Goal: Task Accomplishment & Management: Manage account settings

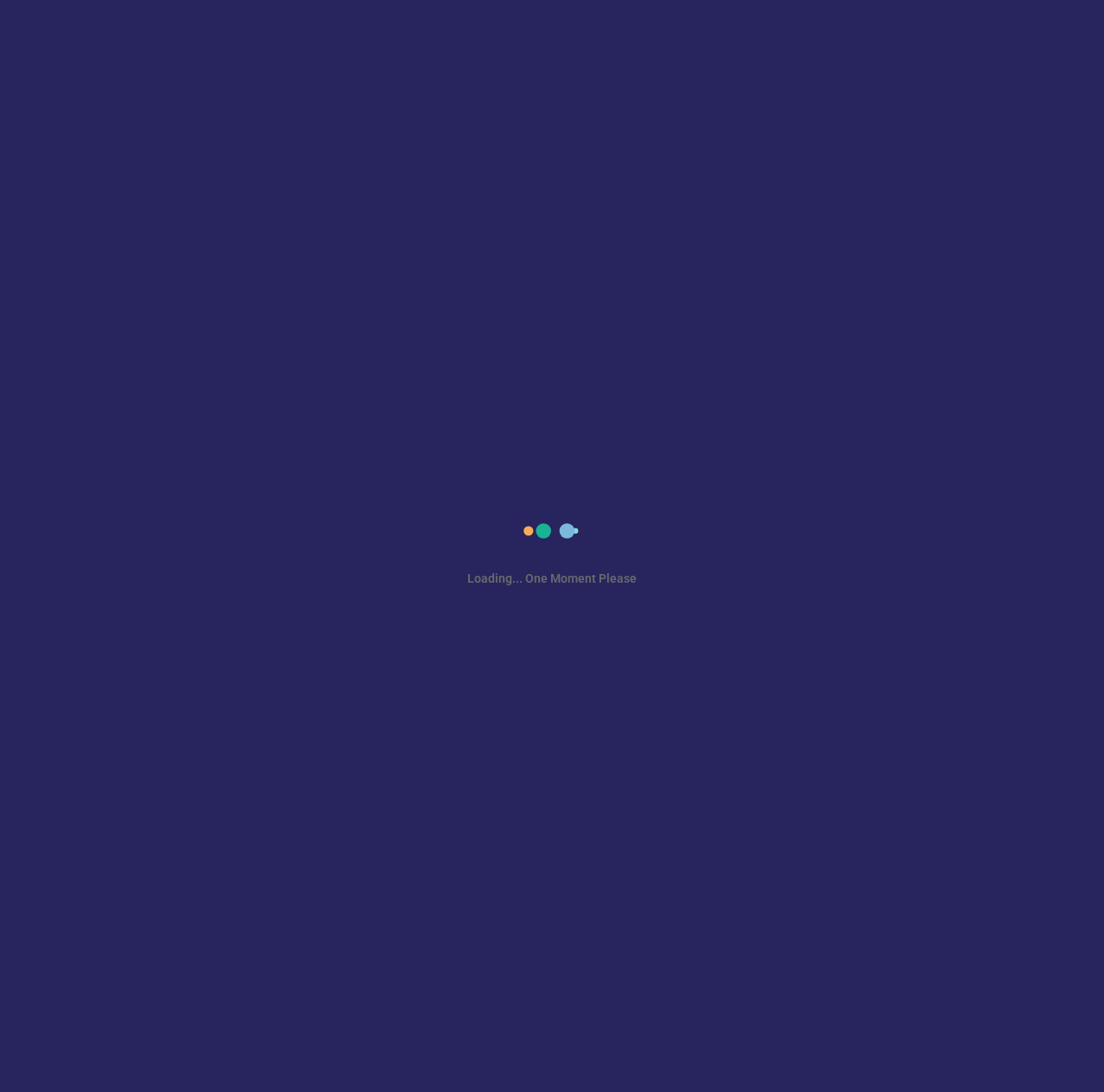
click at [756, 757] on div "Loading... One Moment Please" at bounding box center [552, 546] width 1104 height 1092
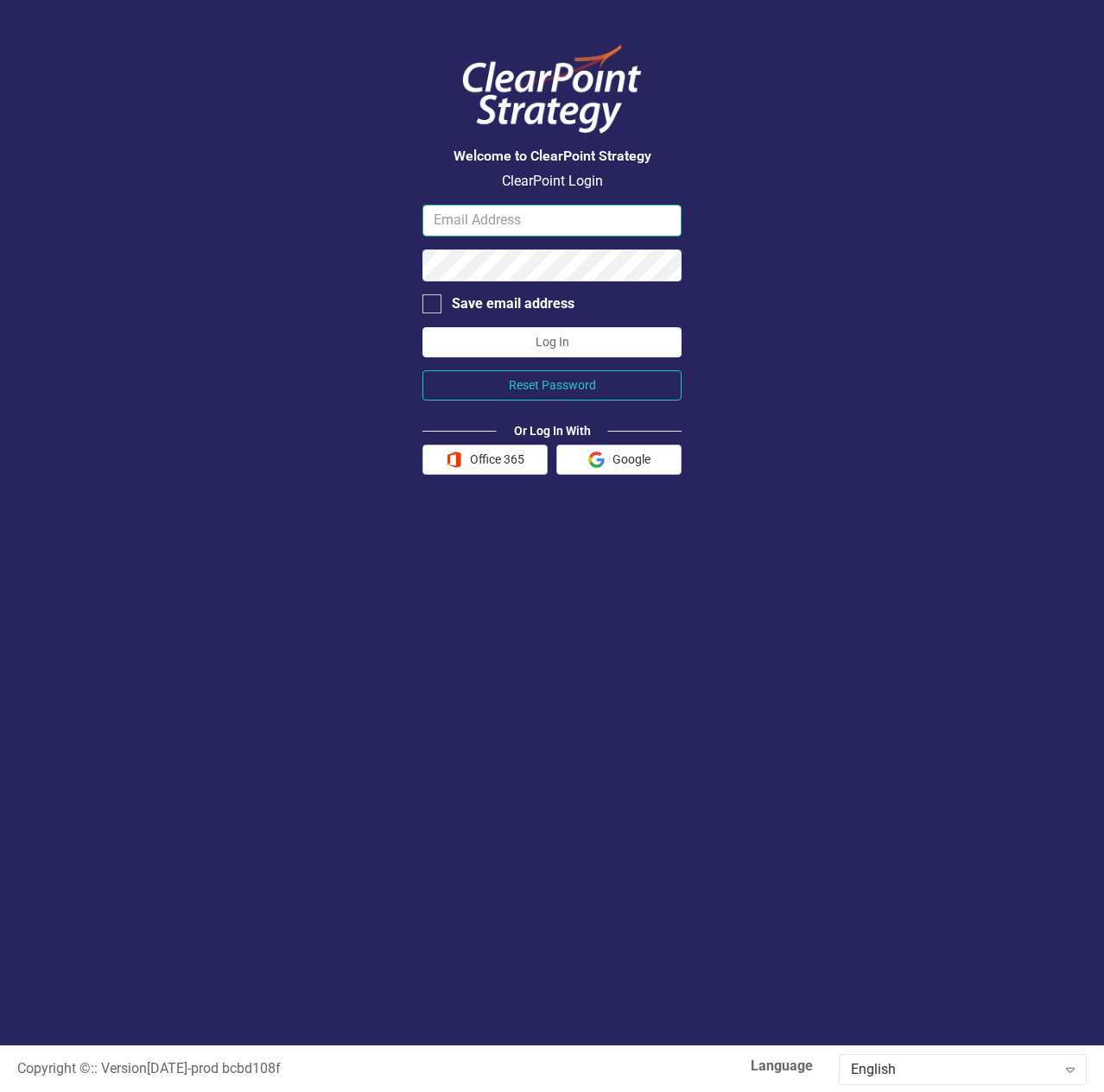
type input "[EMAIL_ADDRESS][DOMAIN_NAME]"
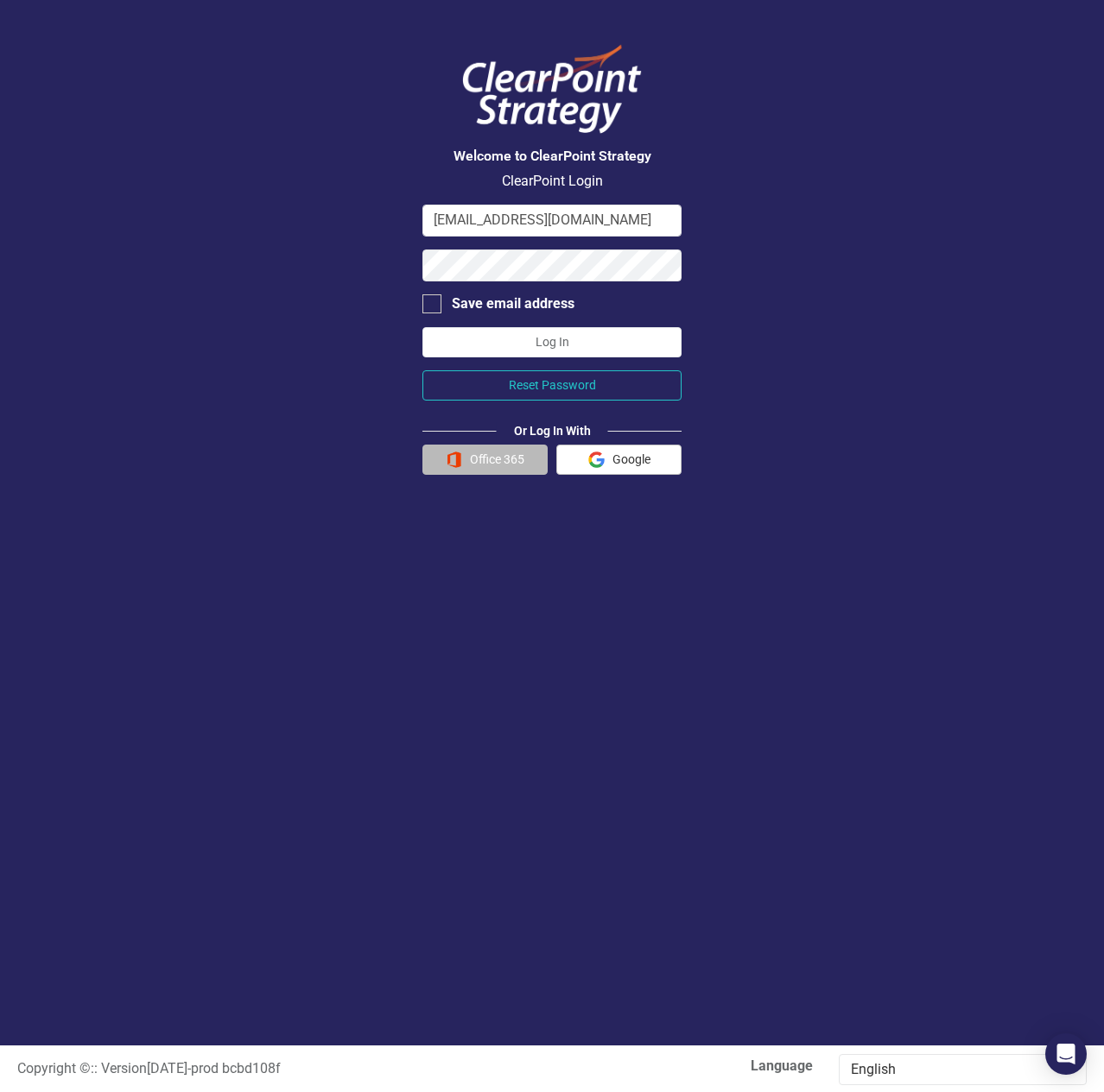
click at [490, 461] on button "Office 365" at bounding box center [484, 459] width 126 height 30
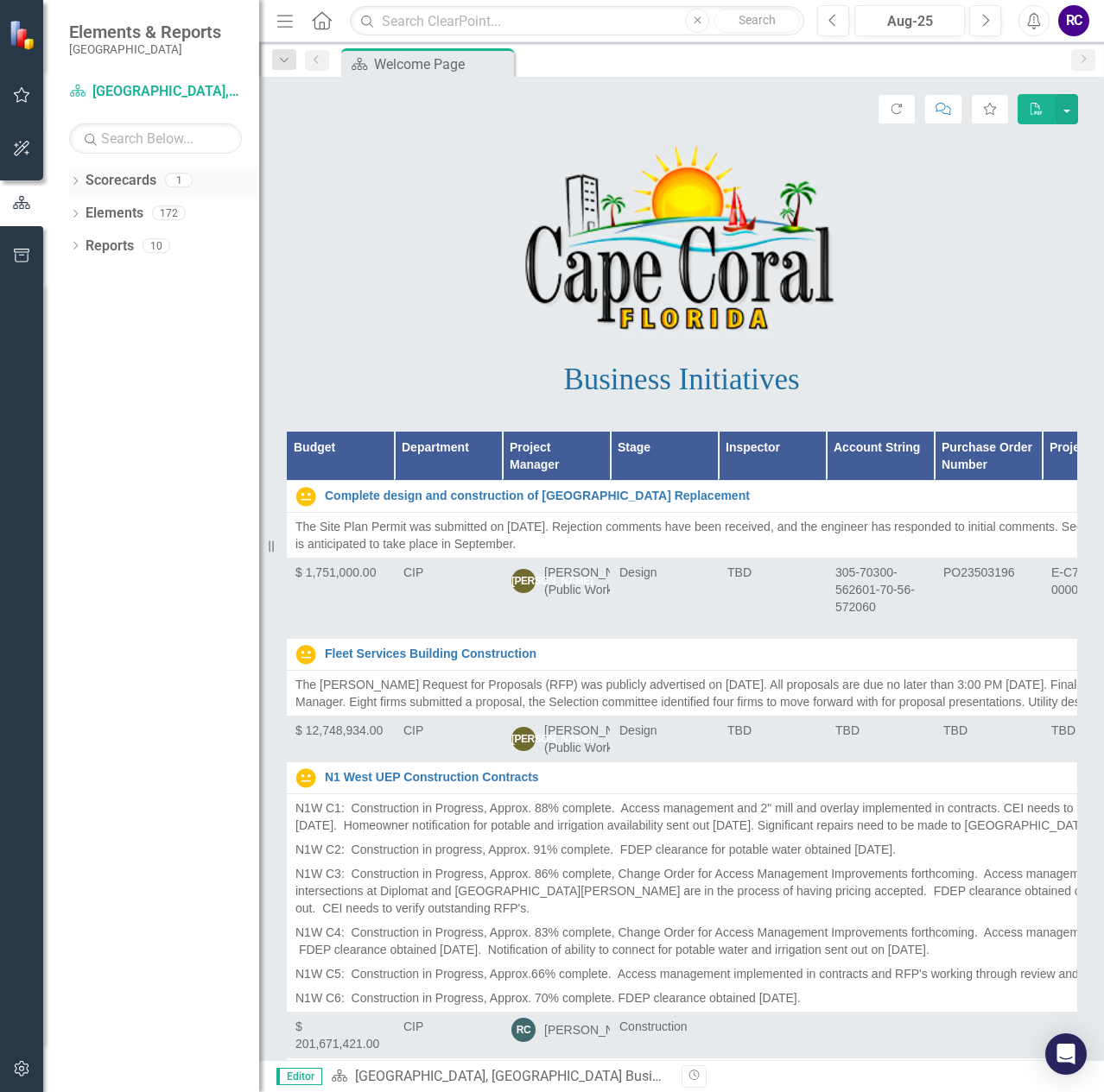
click at [108, 182] on link "Scorecards" at bounding box center [121, 181] width 70 height 20
click at [139, 212] on link "Elements" at bounding box center [115, 214] width 58 height 20
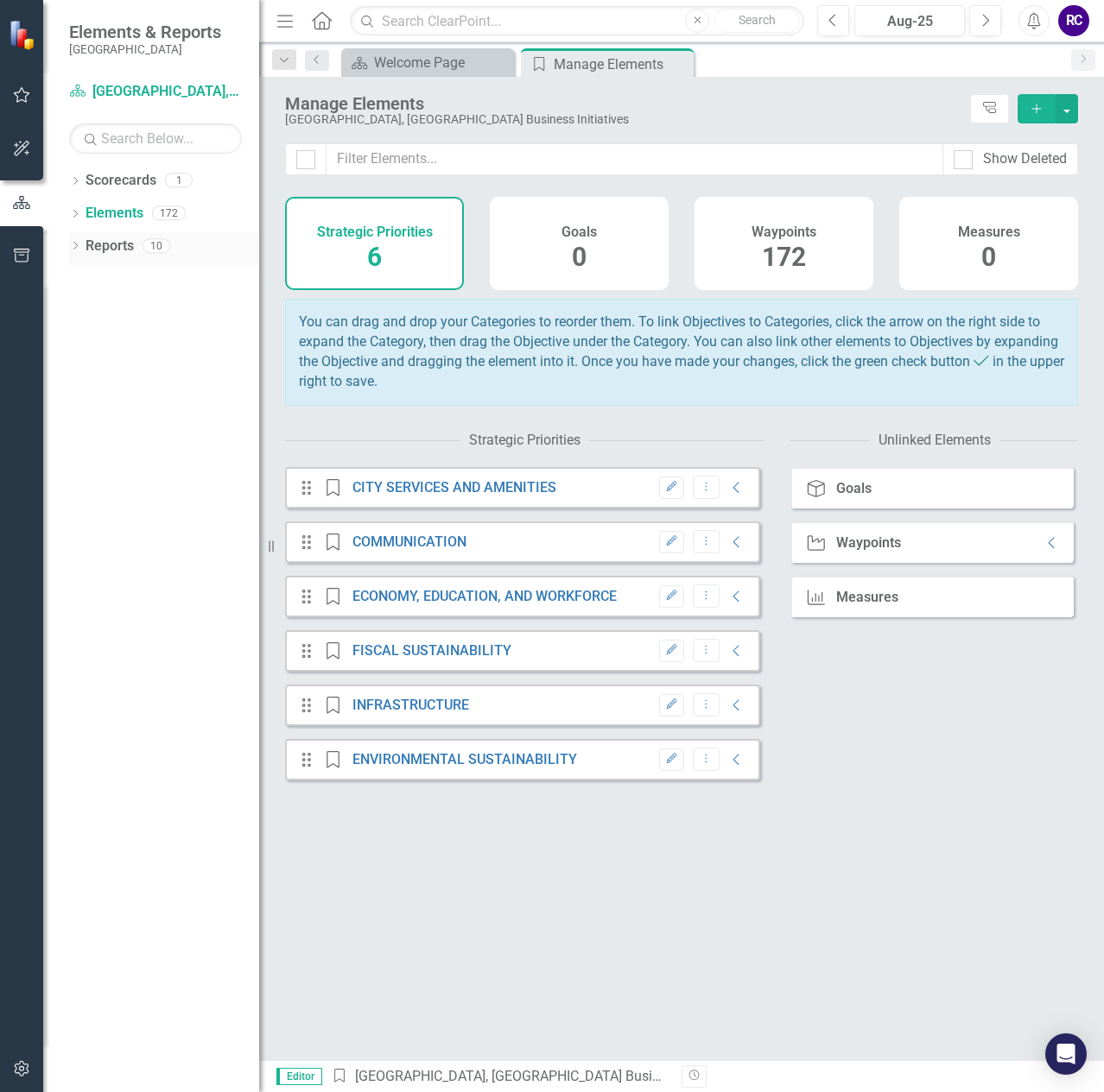
click at [138, 248] on div "Reports 10" at bounding box center [173, 248] width 173 height 33
click at [118, 248] on link "Reports" at bounding box center [110, 247] width 49 height 20
click at [178, 247] on div "Reports 10" at bounding box center [173, 248] width 173 height 33
click at [336, 250] on div "Strategic Priorities 6" at bounding box center [374, 243] width 179 height 93
click at [177, 182] on div "1" at bounding box center [179, 181] width 28 height 14
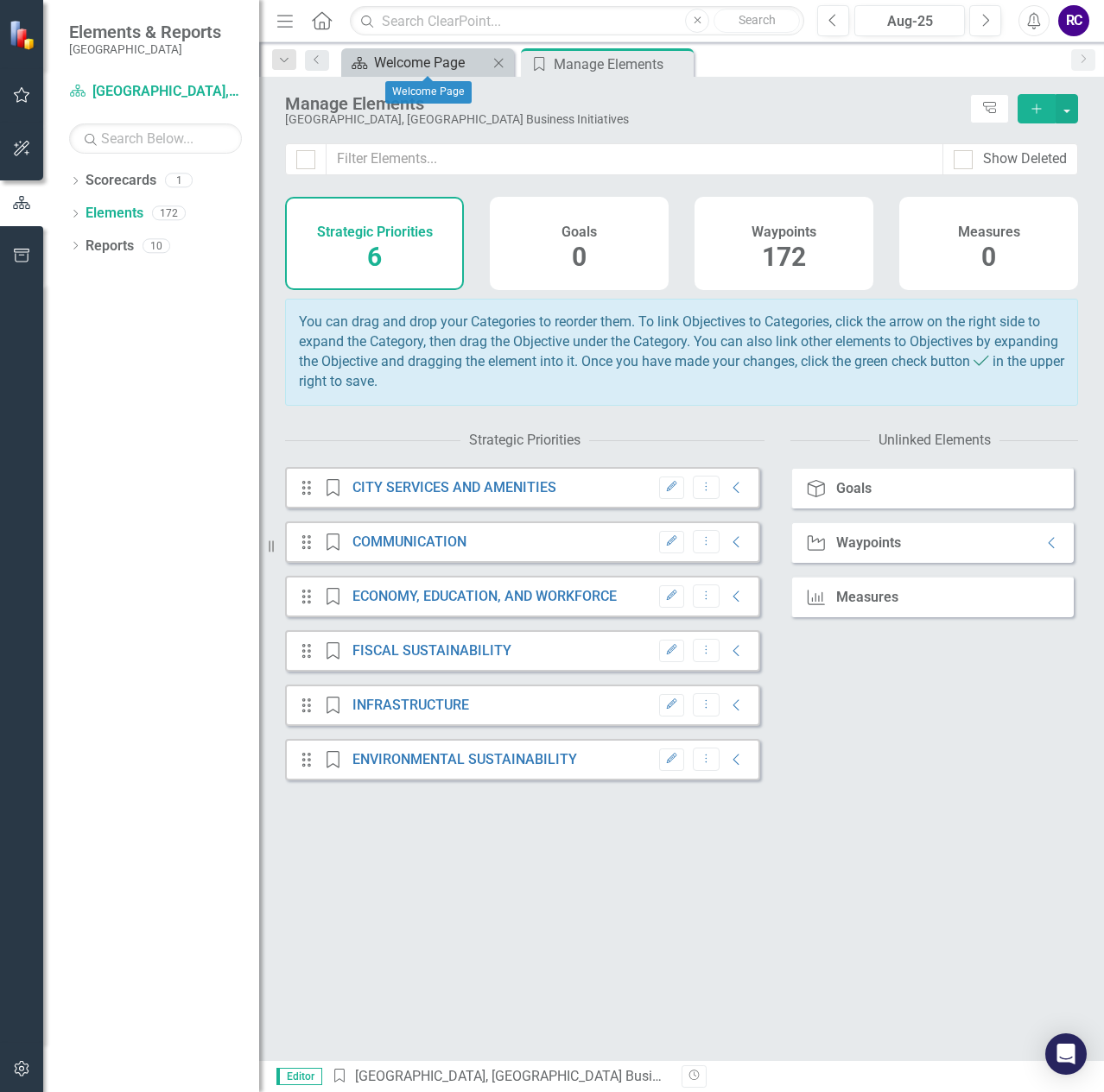
click at [447, 61] on div "Welcome Page" at bounding box center [431, 62] width 114 height 22
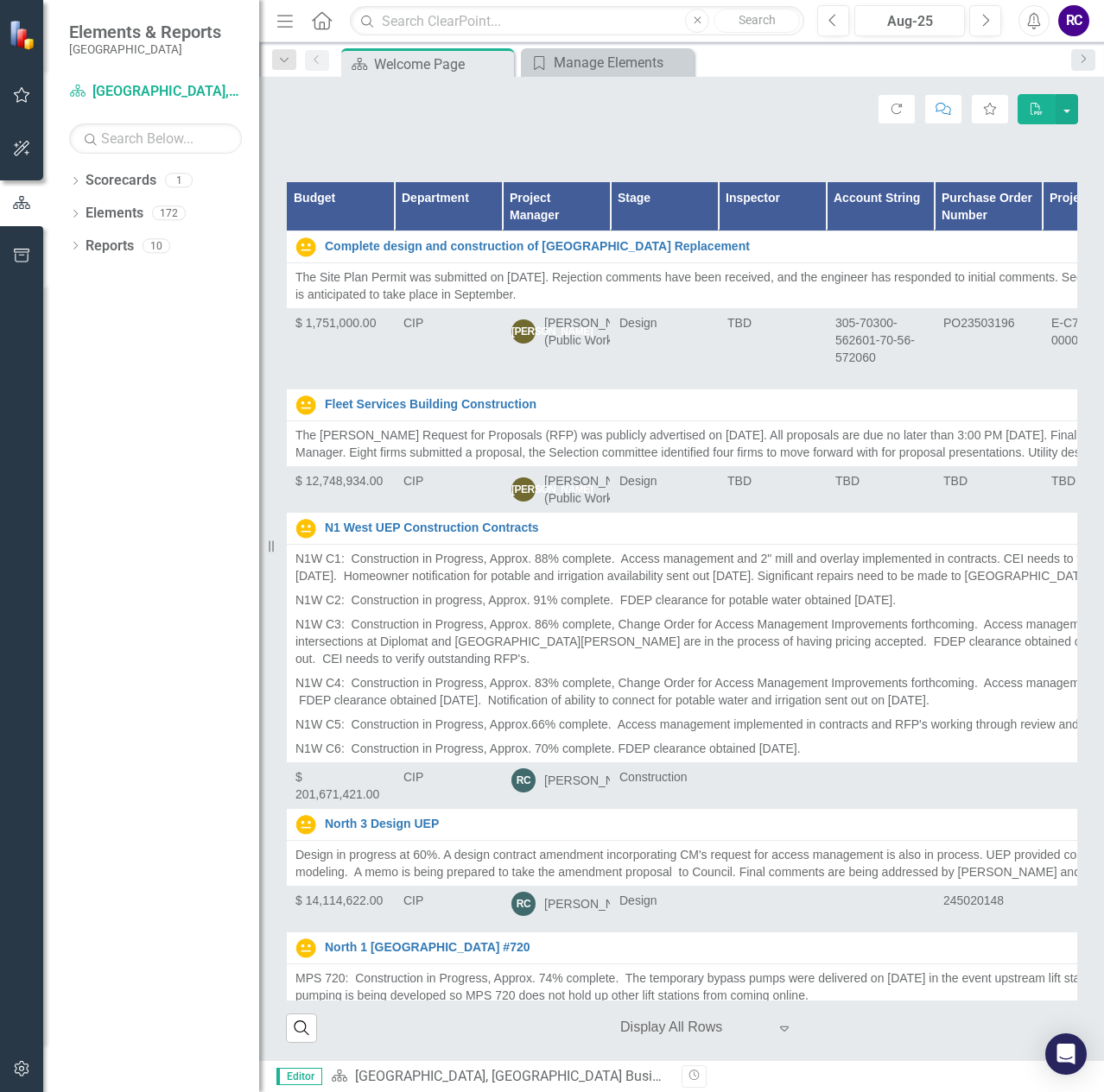
scroll to position [250, 0]
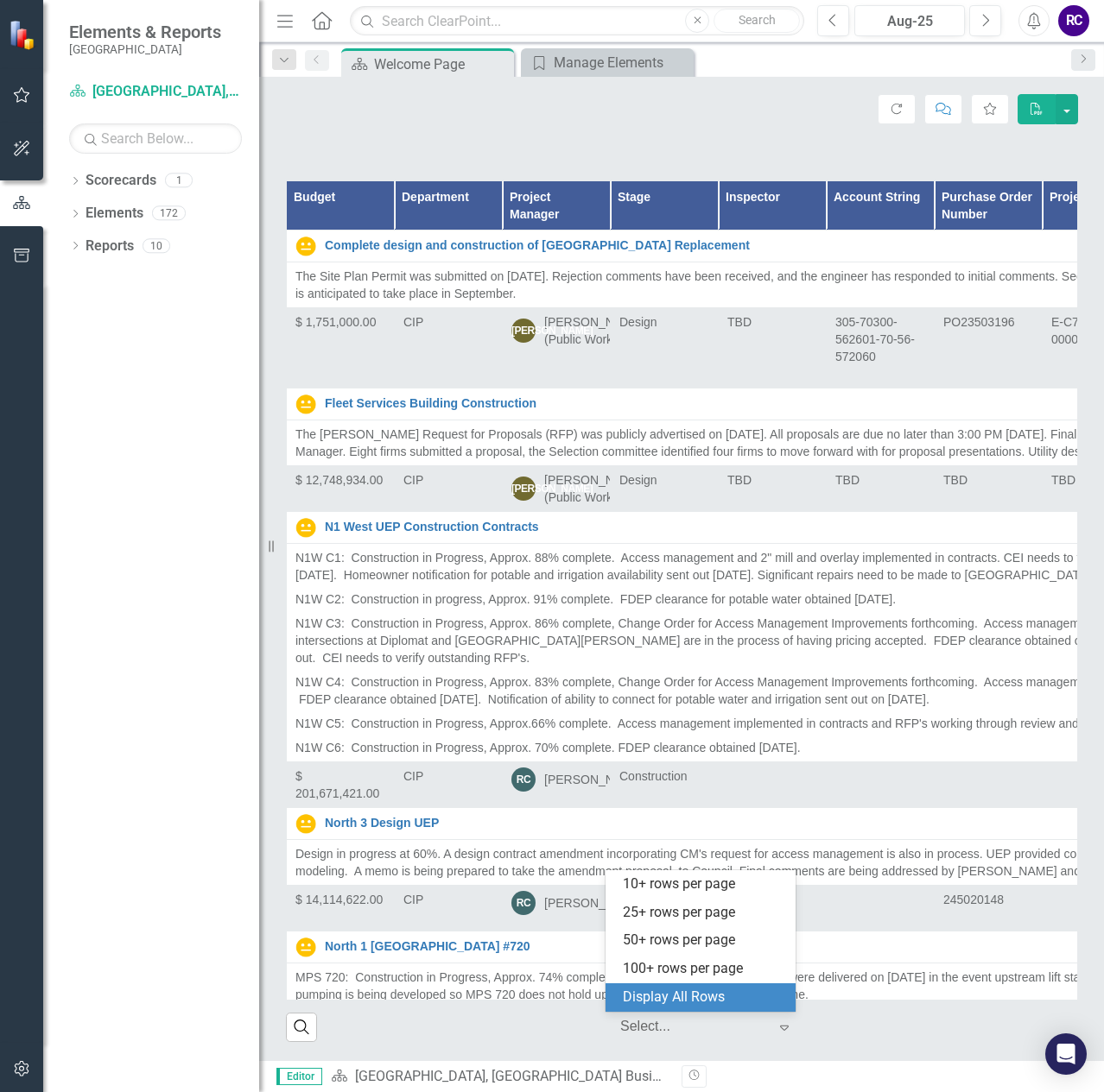
click at [761, 1020] on div "Select..." at bounding box center [694, 1026] width 164 height 30
click at [698, 970] on div "100+ rows per page" at bounding box center [704, 969] width 163 height 20
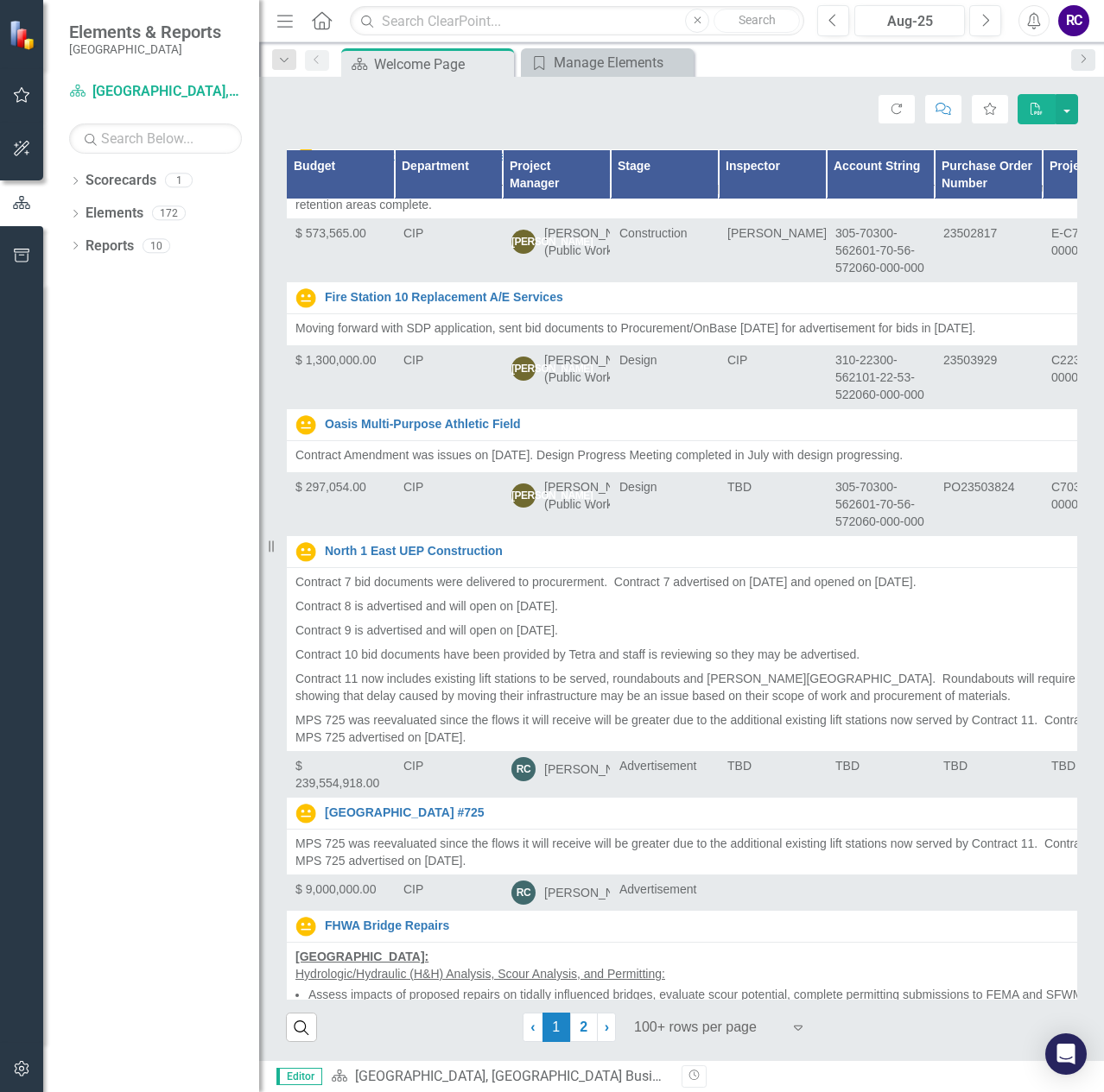
scroll to position [2590, 0]
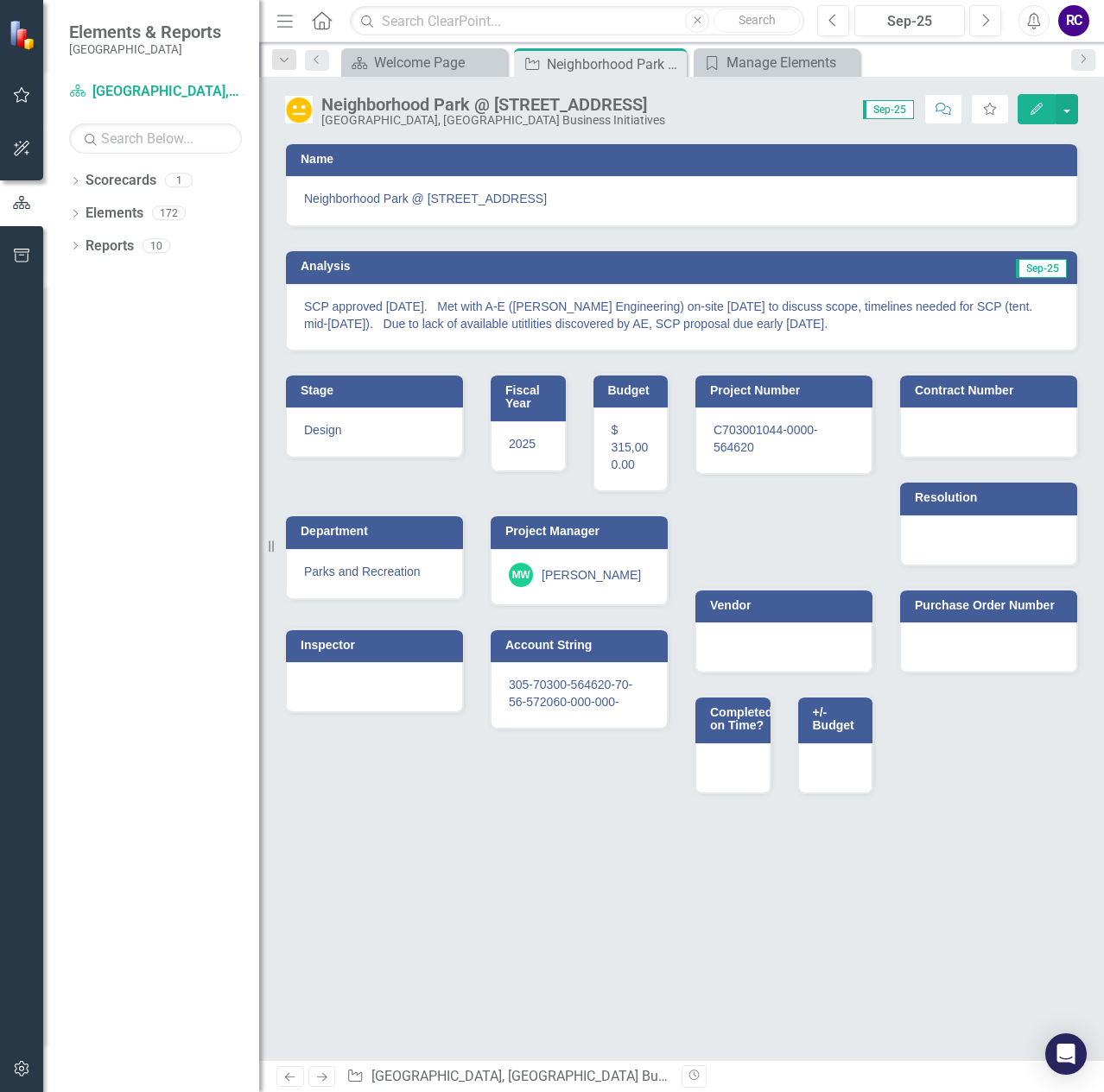
click at [1028, 303] on p "SCP approved [DATE]. Met with A-E ([PERSON_NAME] Engineering) on-site [DATE] to…" at bounding box center [680, 315] width 754 height 34
click at [1037, 103] on icon "Edit" at bounding box center [1036, 108] width 15 height 12
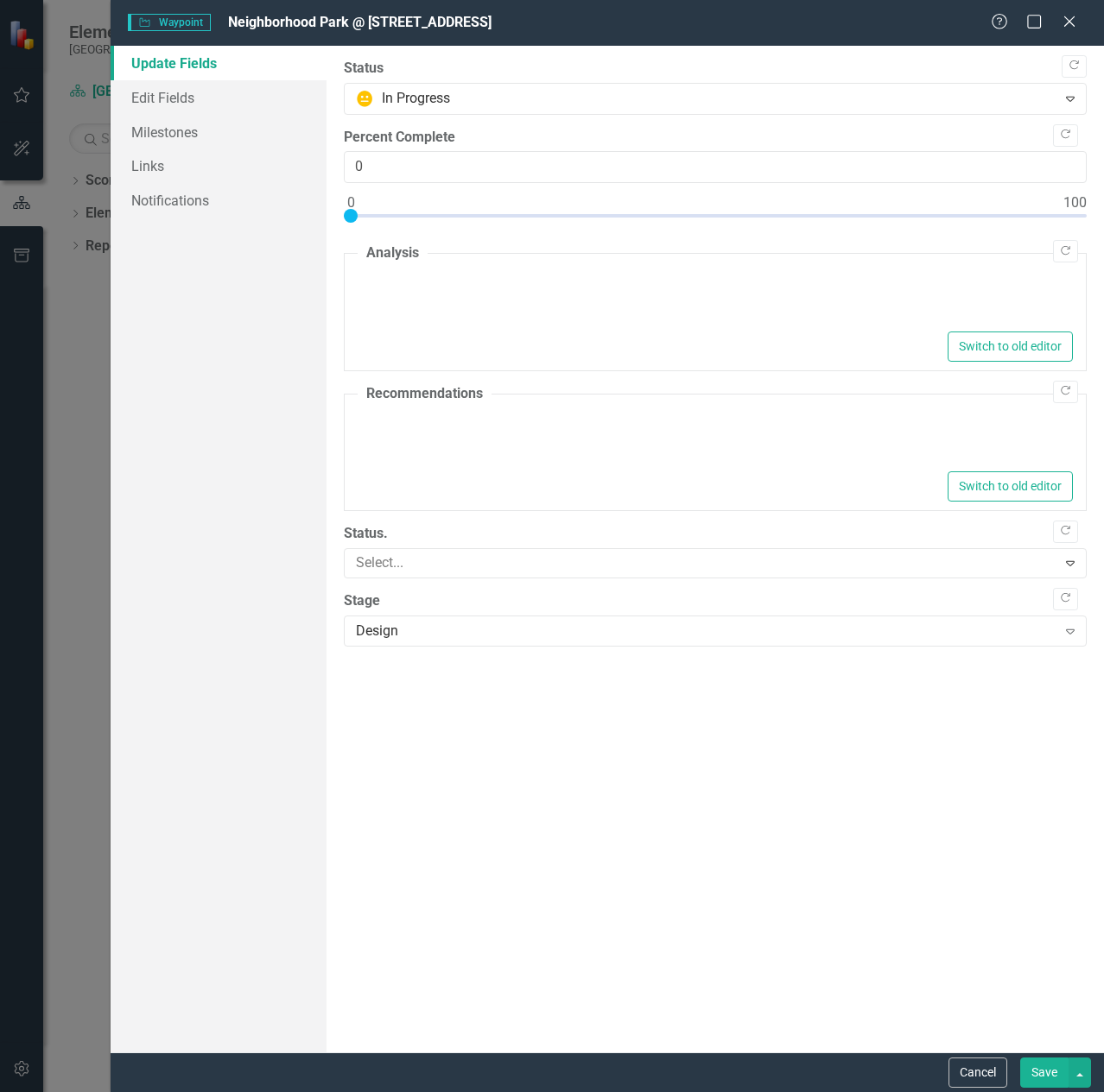
type textarea "<p>SCP approved 7/1/2025. &nbsp; Met with A-E (Johnson Engineering) on-site 7/2…"
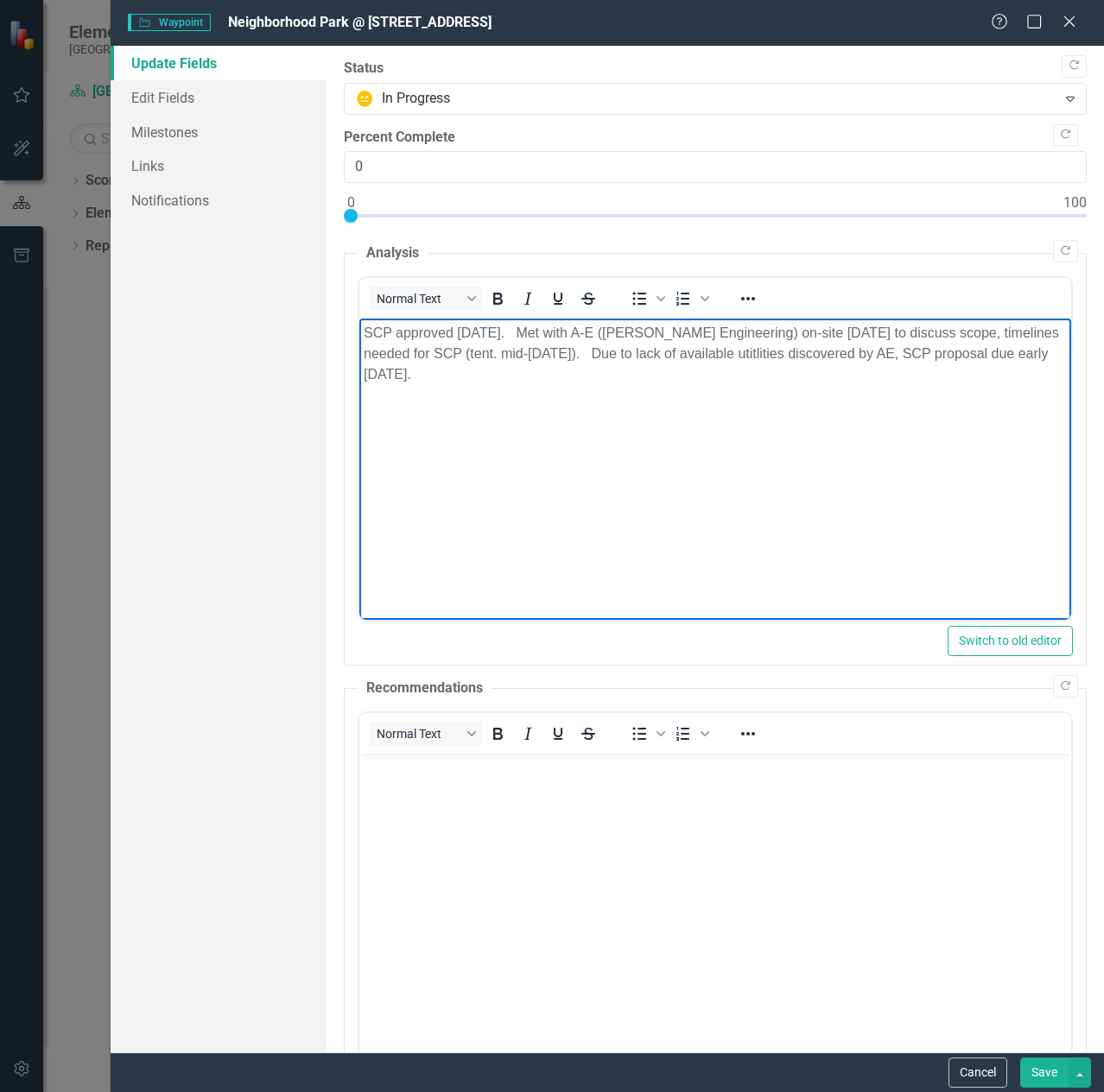
click at [781, 354] on p "SCP approved [DATE]. Met with A-E ([PERSON_NAME] Engineering) on-site [DATE] to…" at bounding box center [714, 354] width 703 height 62
drag, startPoint x: 795, startPoint y: 351, endPoint x: 755, endPoint y: 351, distance: 40.0
click at [755, 351] on p "SCP approved 7/1/2025. Met with A-E (Johnson Engineering) on-site 7/23/2025 to …" at bounding box center [714, 354] width 703 height 62
click at [620, 386] on body "9/26/2025: SCP approved 7/1/2025. Met with A-E (Johnson Engineering) on-site 7/…" at bounding box center [715, 448] width 712 height 259
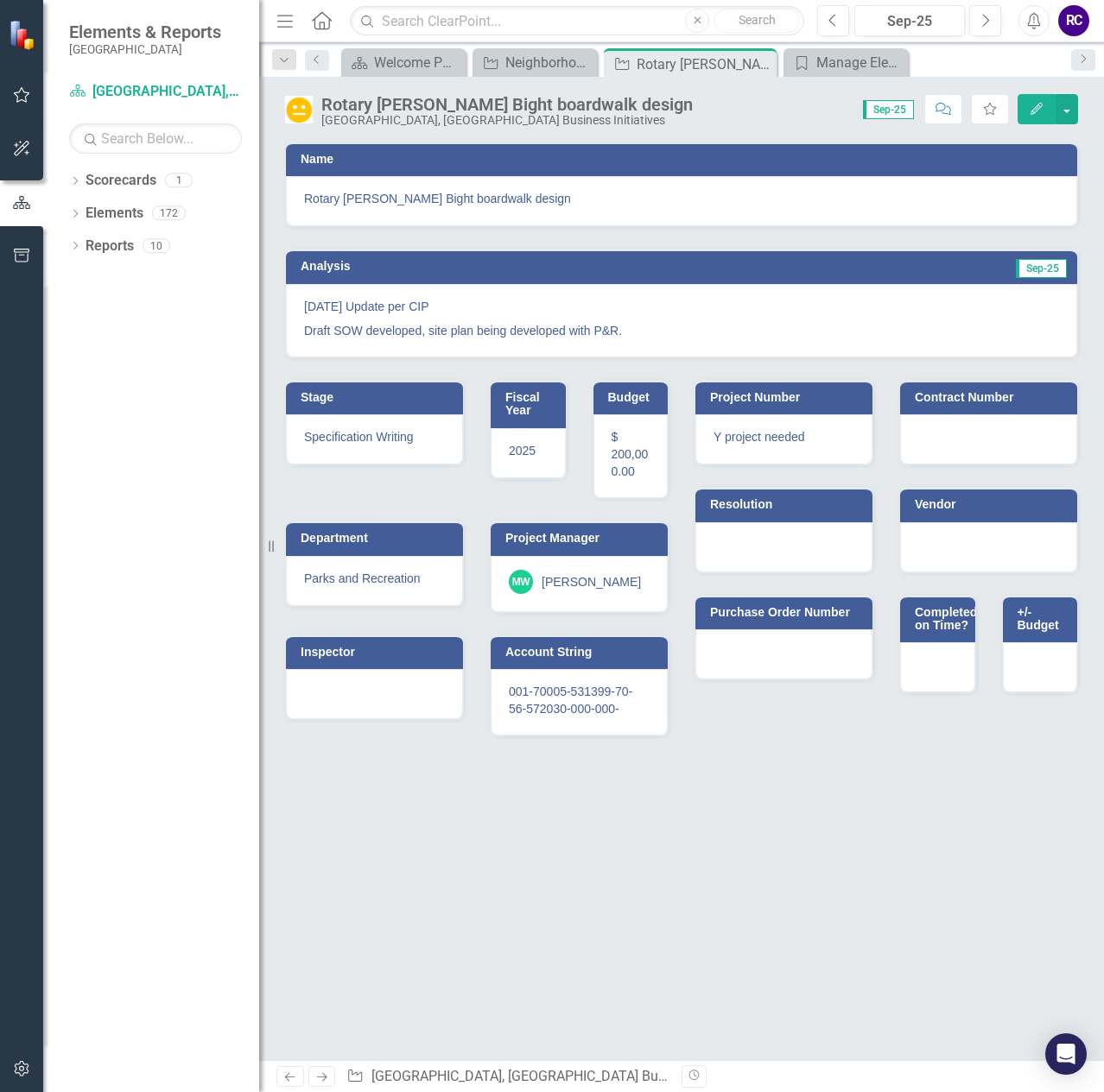
click at [1034, 104] on icon "Edit" at bounding box center [1036, 108] width 15 height 12
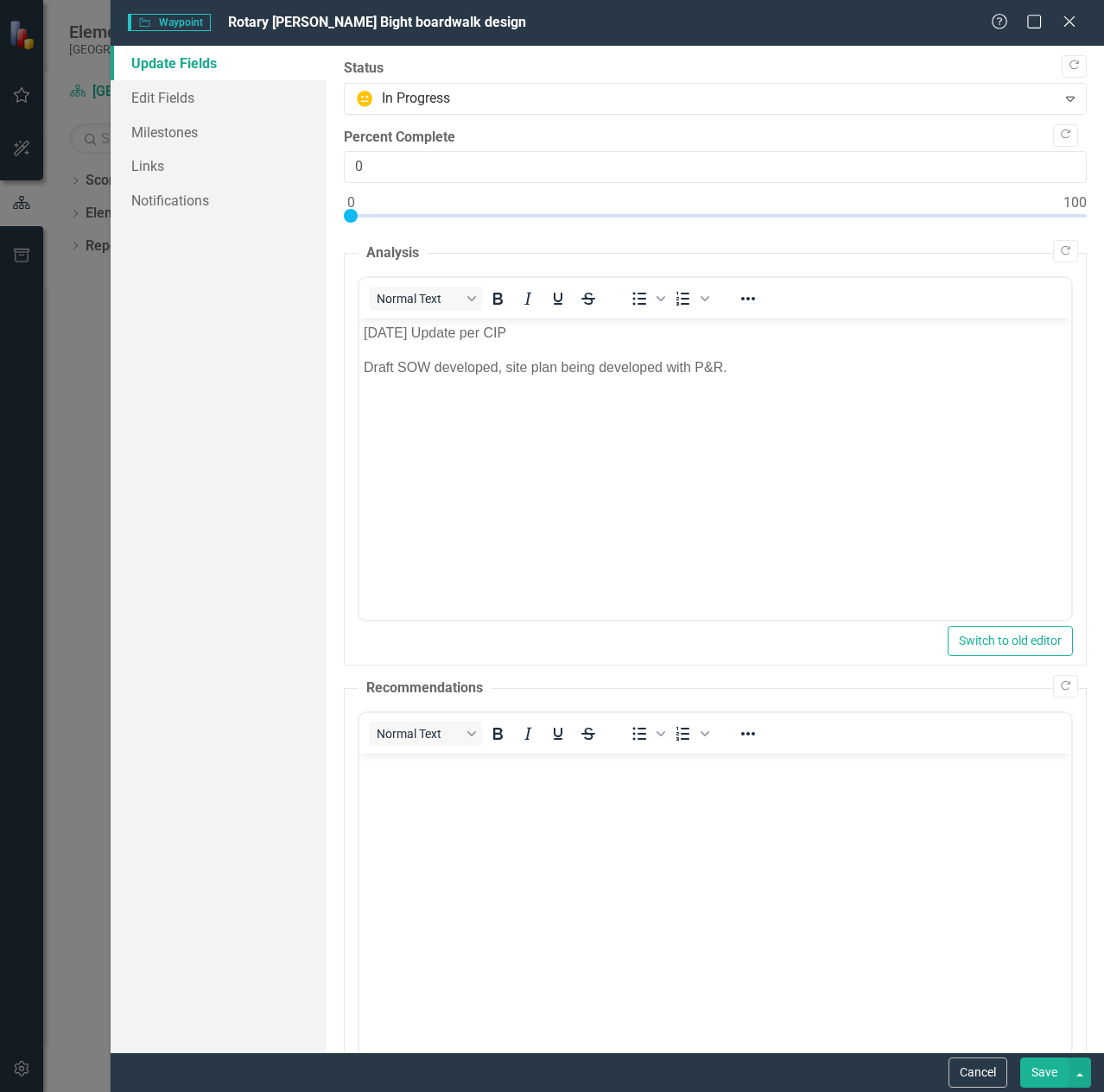
click at [763, 370] on p "Draft SOW developed, site plan being developed with P&R." at bounding box center [714, 368] width 703 height 21
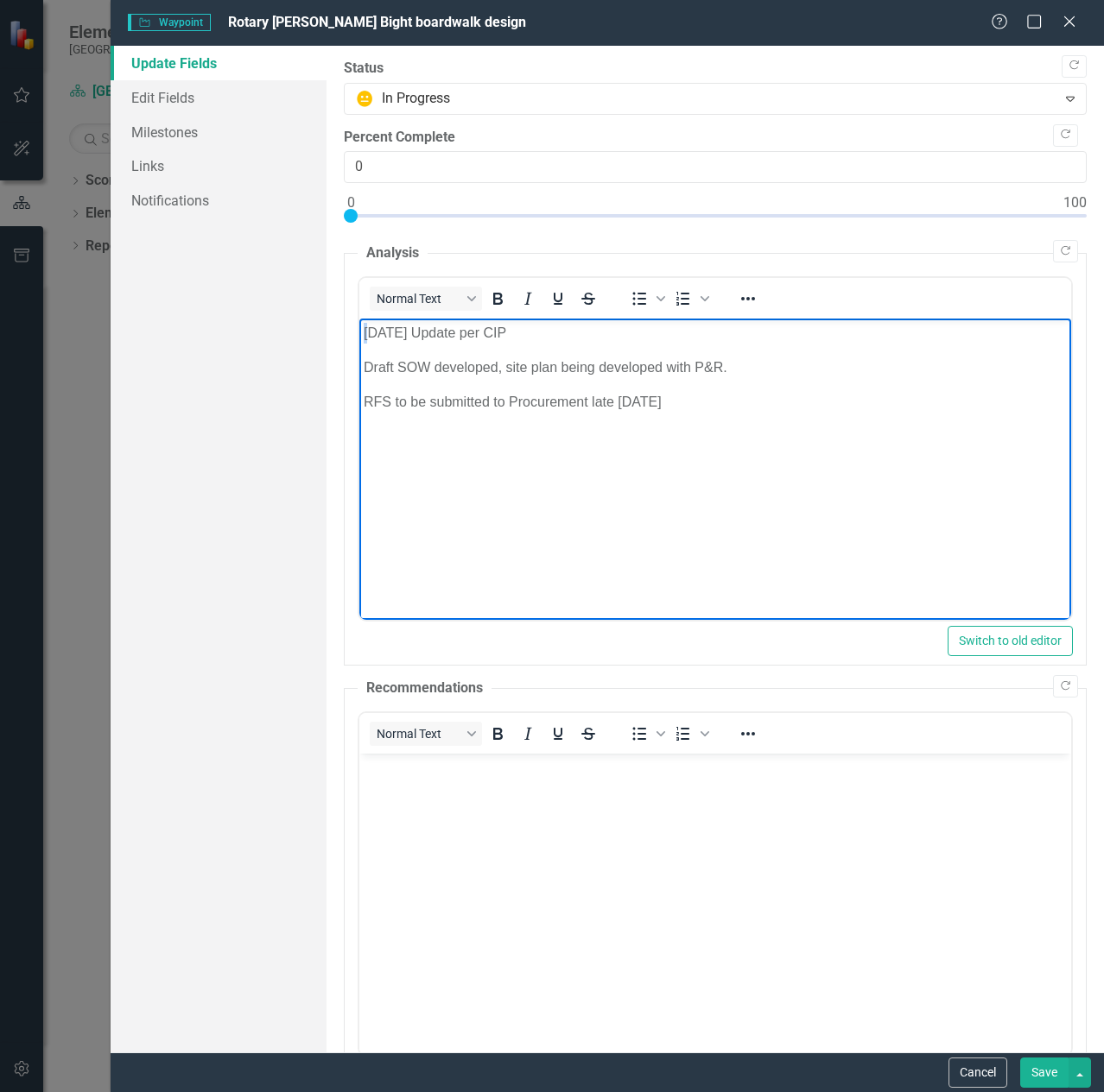
drag, startPoint x: 371, startPoint y: 328, endPoint x: 359, endPoint y: 328, distance: 12.0
click at [359, 328] on body "8/25/25 Update per CIP Draft SOW developed, site plan being developed with P&R.…" at bounding box center [715, 448] width 712 height 259
drag, startPoint x: 391, startPoint y: 329, endPoint x: 382, endPoint y: 329, distance: 9.0
click at [382, 329] on p "9/25/25 Update per CIP" at bounding box center [714, 333] width 703 height 21
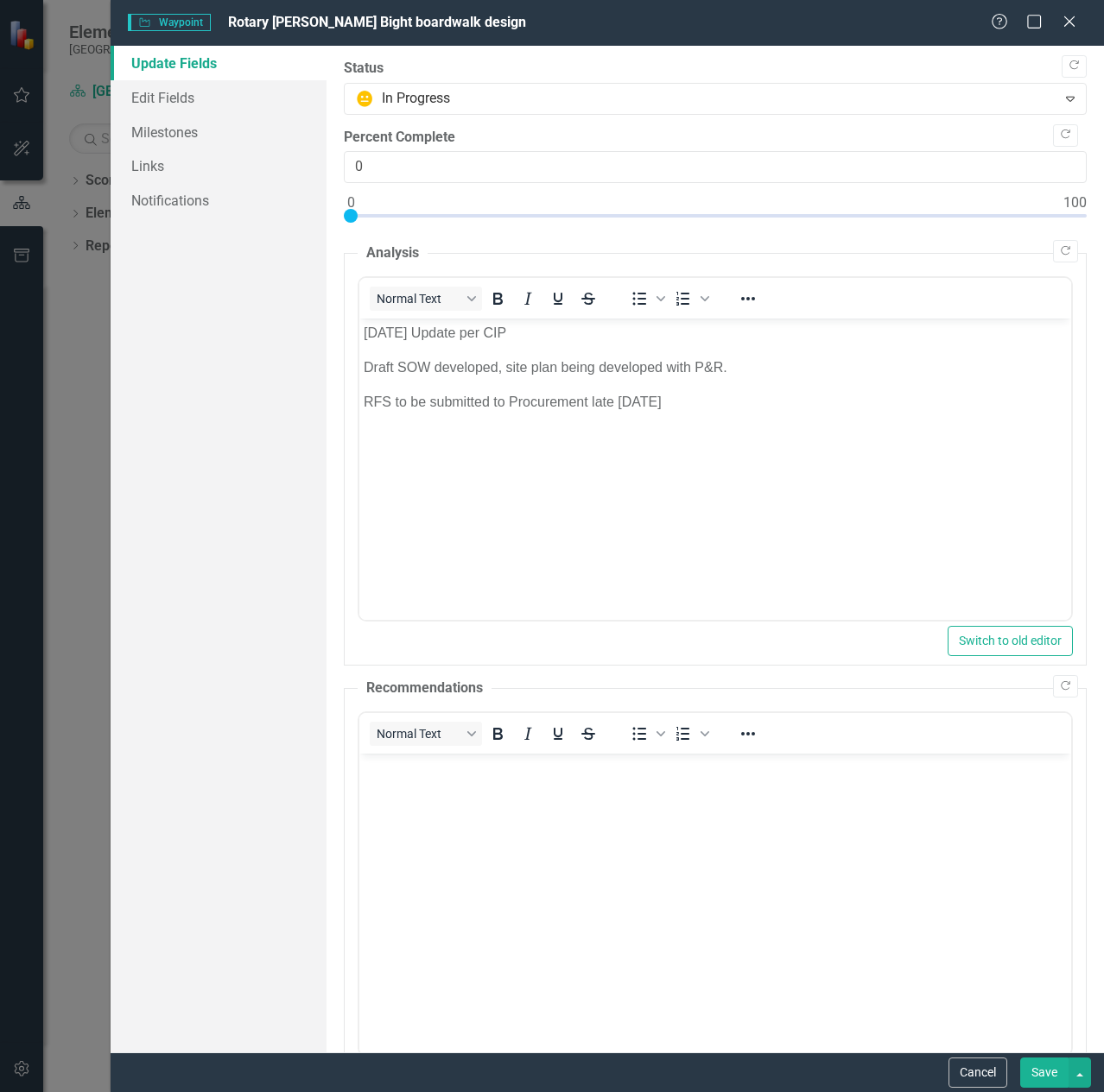
drag, startPoint x: 1049, startPoint y: 1079, endPoint x: 684, endPoint y: 294, distance: 865.7
click at [1049, 1079] on button "Save" at bounding box center [1044, 1072] width 49 height 30
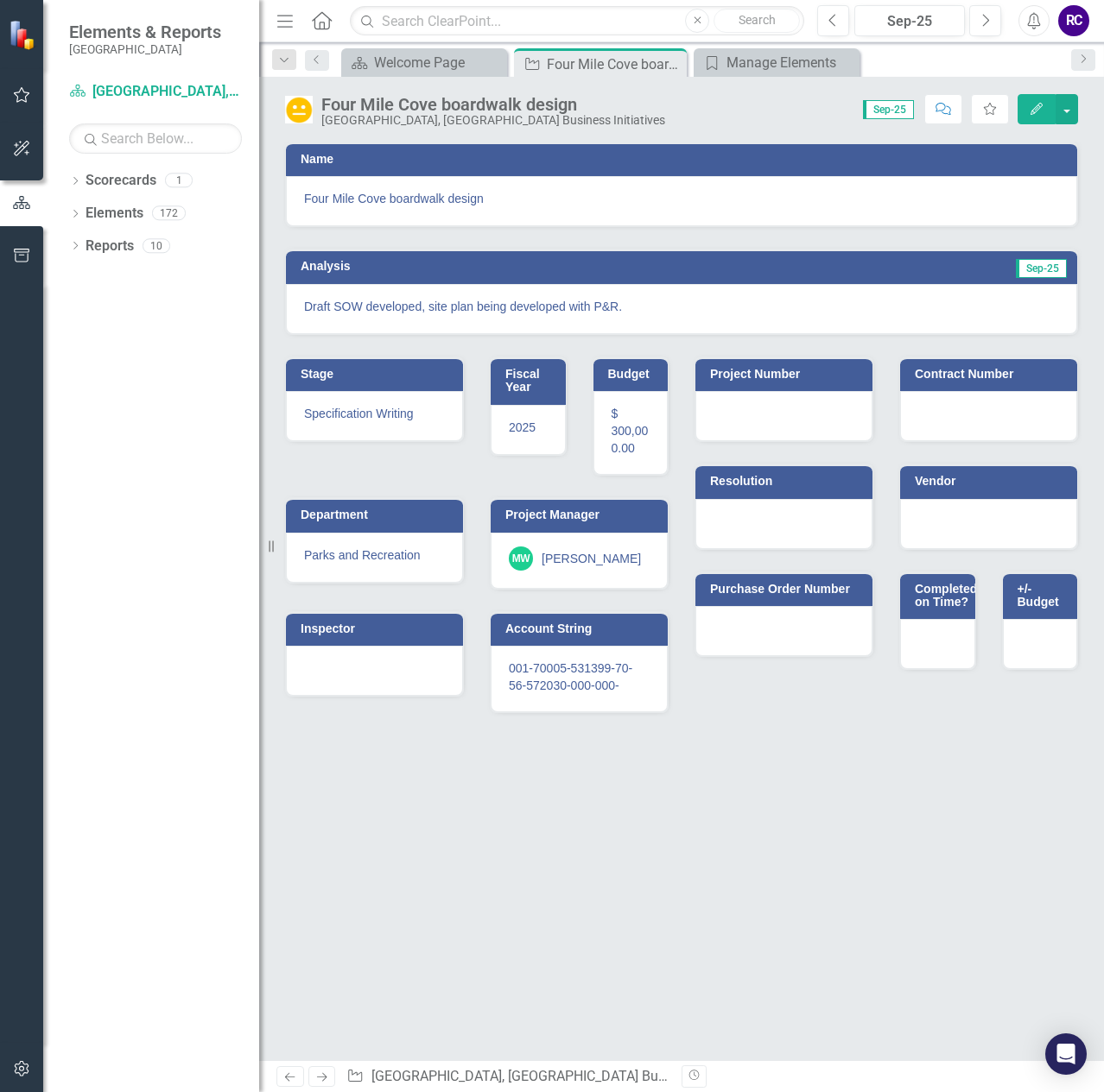
click at [949, 114] on icon "button" at bounding box center [942, 108] width 15 height 12
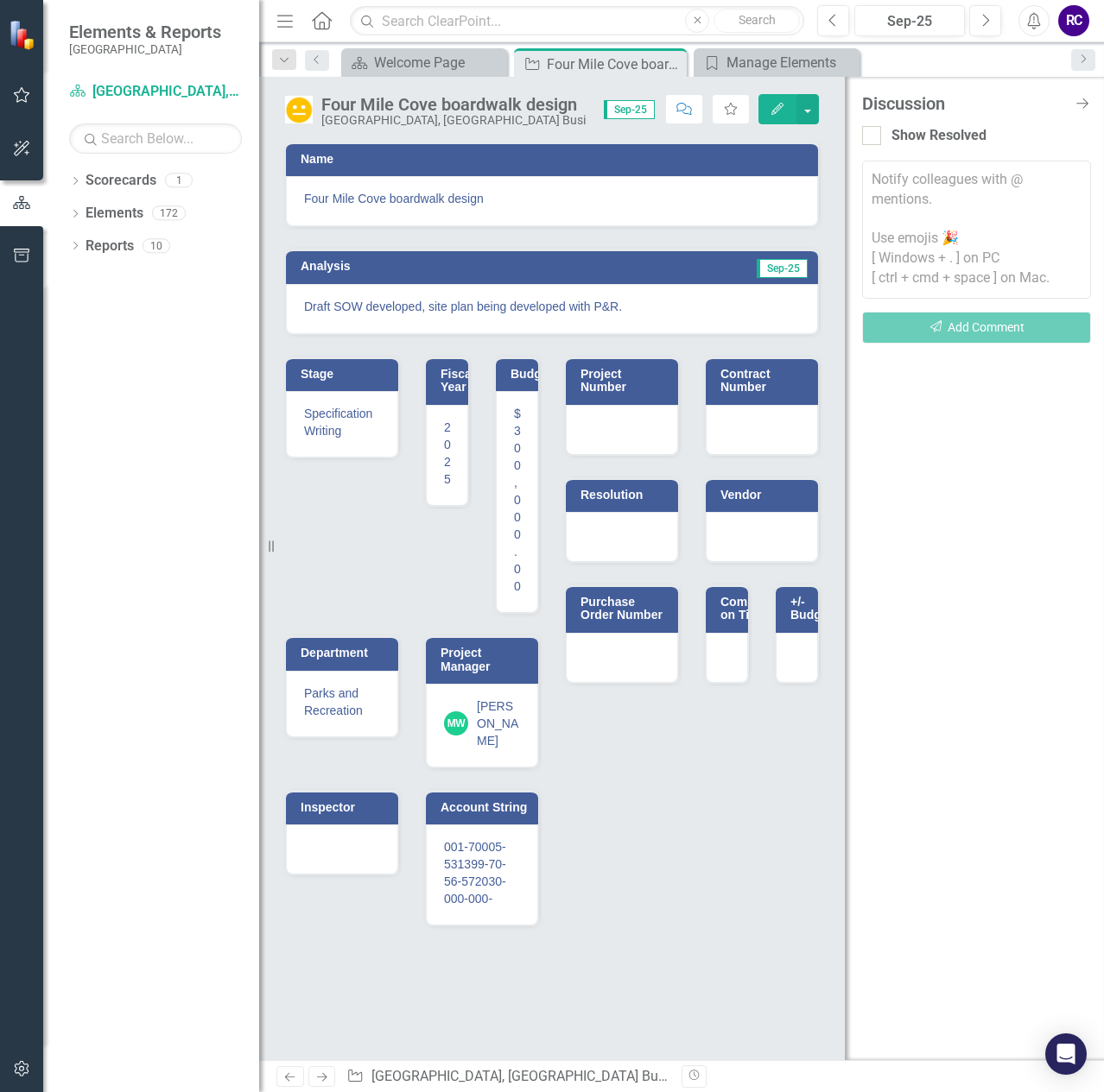
click at [921, 191] on textarea at bounding box center [976, 229] width 229 height 138
type textarea "j"
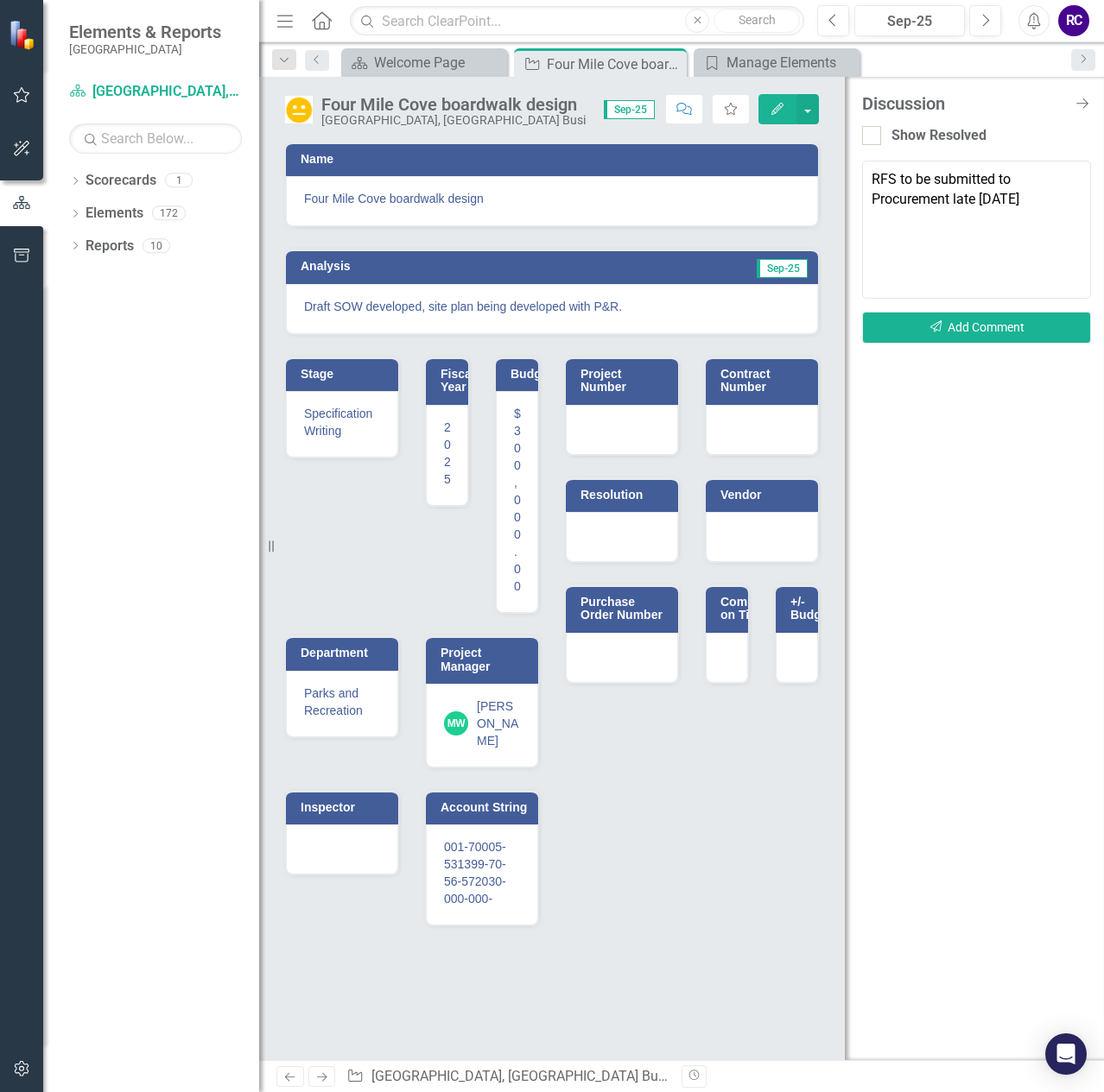
click at [874, 179] on textarea "RFS to be submitted to Procurement late Sept 2025" at bounding box center [976, 229] width 229 height 138
type textarea "RFS to be submitted to Procurement late Sept 2025"
click at [988, 324] on button "Send Add Comment" at bounding box center [976, 327] width 229 height 32
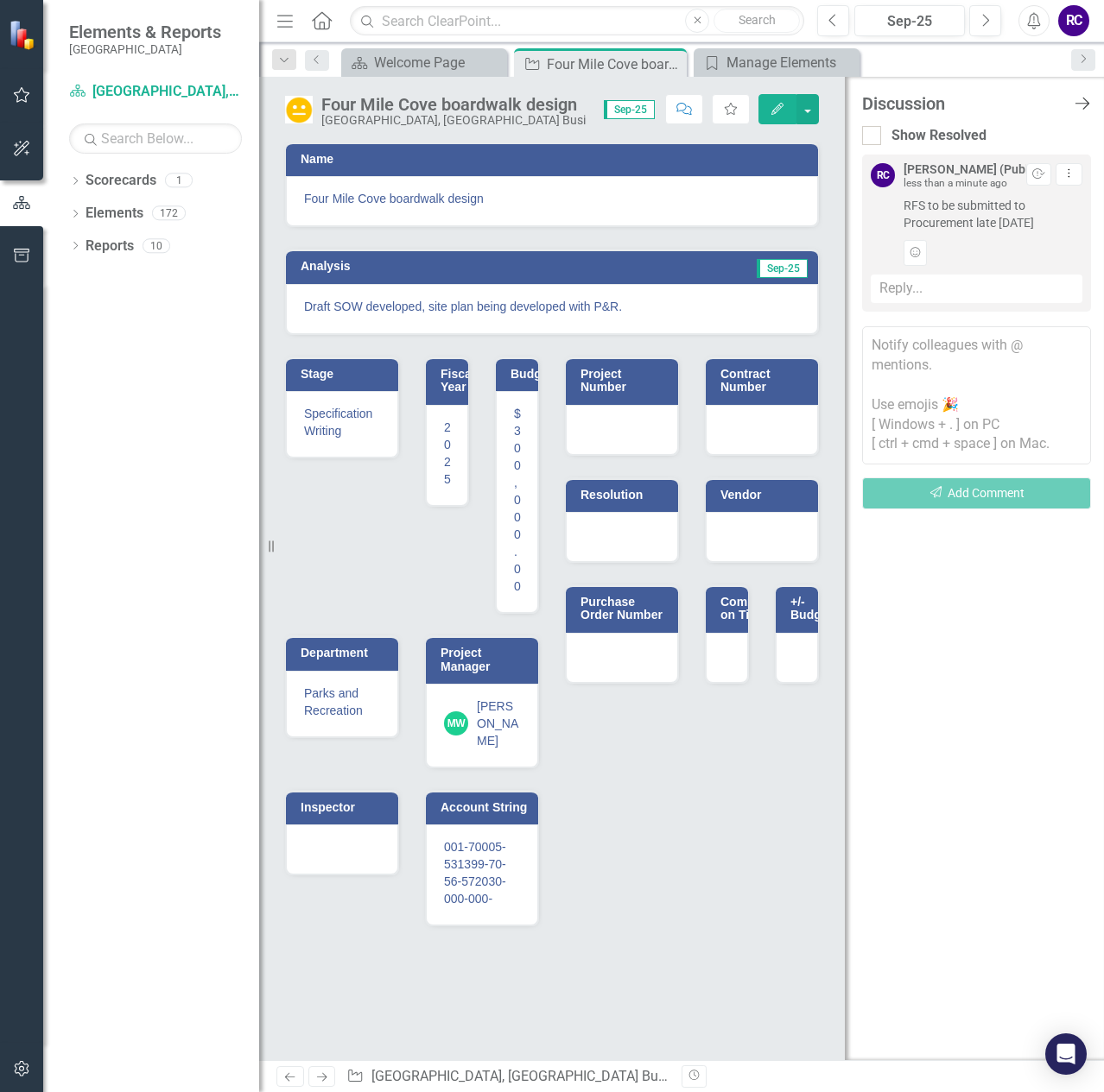
click at [1082, 98] on icon "Close Discussion Bar" at bounding box center [1081, 103] width 22 height 16
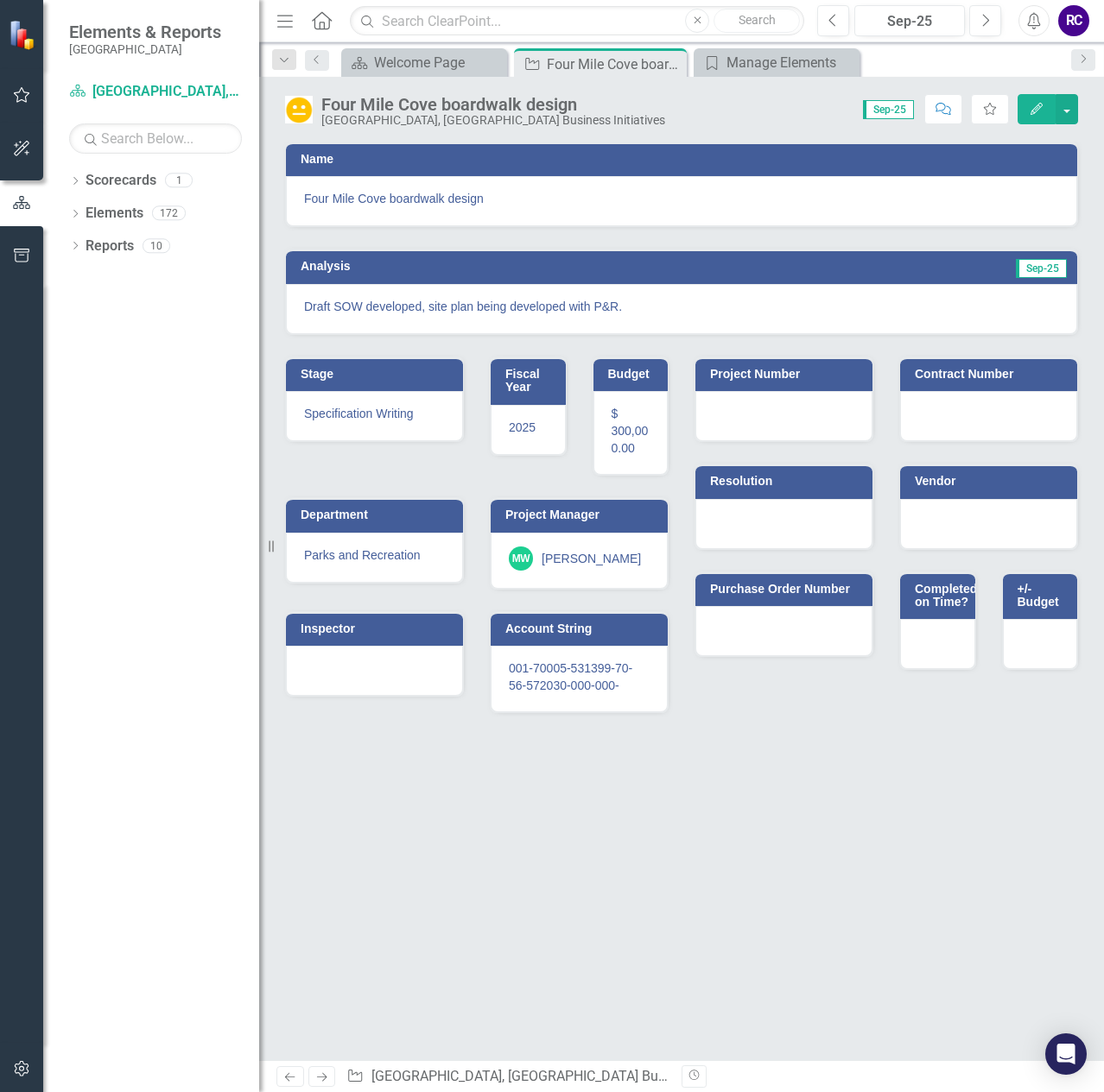
click at [1032, 266] on span "Sep-25" at bounding box center [1041, 268] width 51 height 19
click at [327, 270] on h3 "Analysis" at bounding box center [487, 266] width 373 height 13
click at [1033, 109] on icon "button" at bounding box center [1035, 108] width 12 height 12
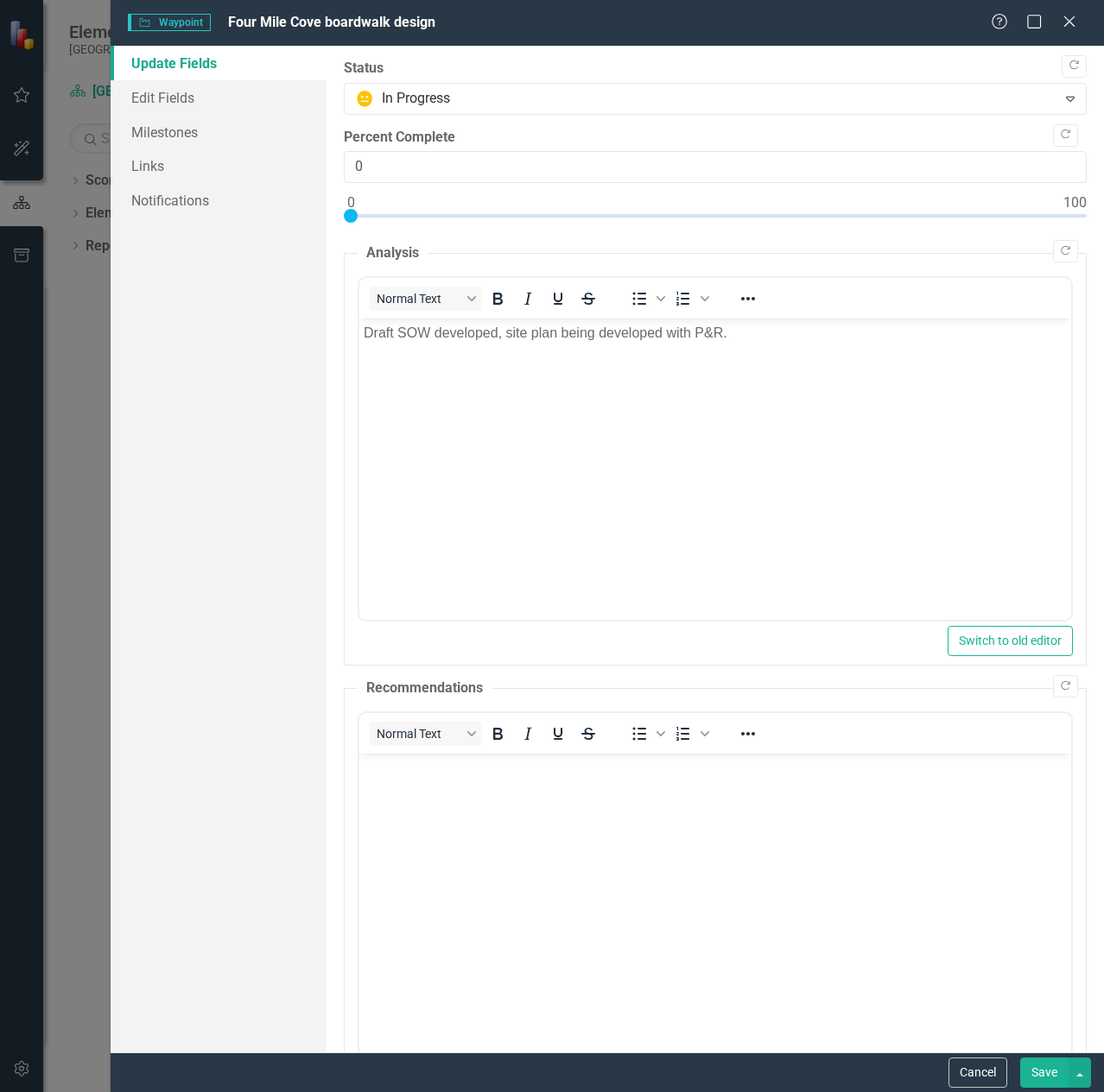
click at [798, 338] on p "Draft SOW developed, site plan being developed with P&R." at bounding box center [714, 333] width 703 height 21
click at [1042, 1074] on button "Save" at bounding box center [1044, 1072] width 49 height 30
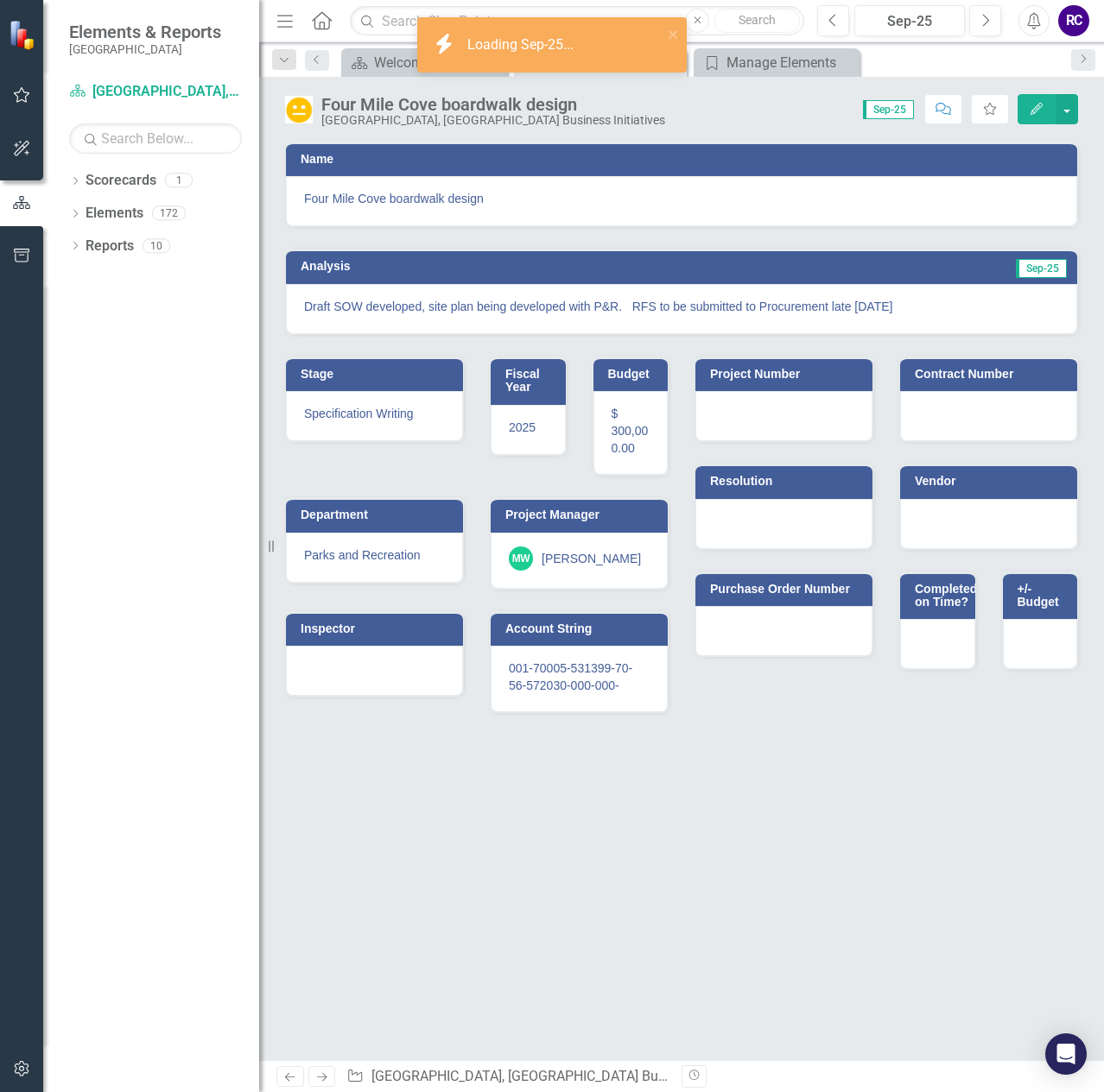
click at [1037, 107] on icon "button" at bounding box center [1035, 108] width 12 height 12
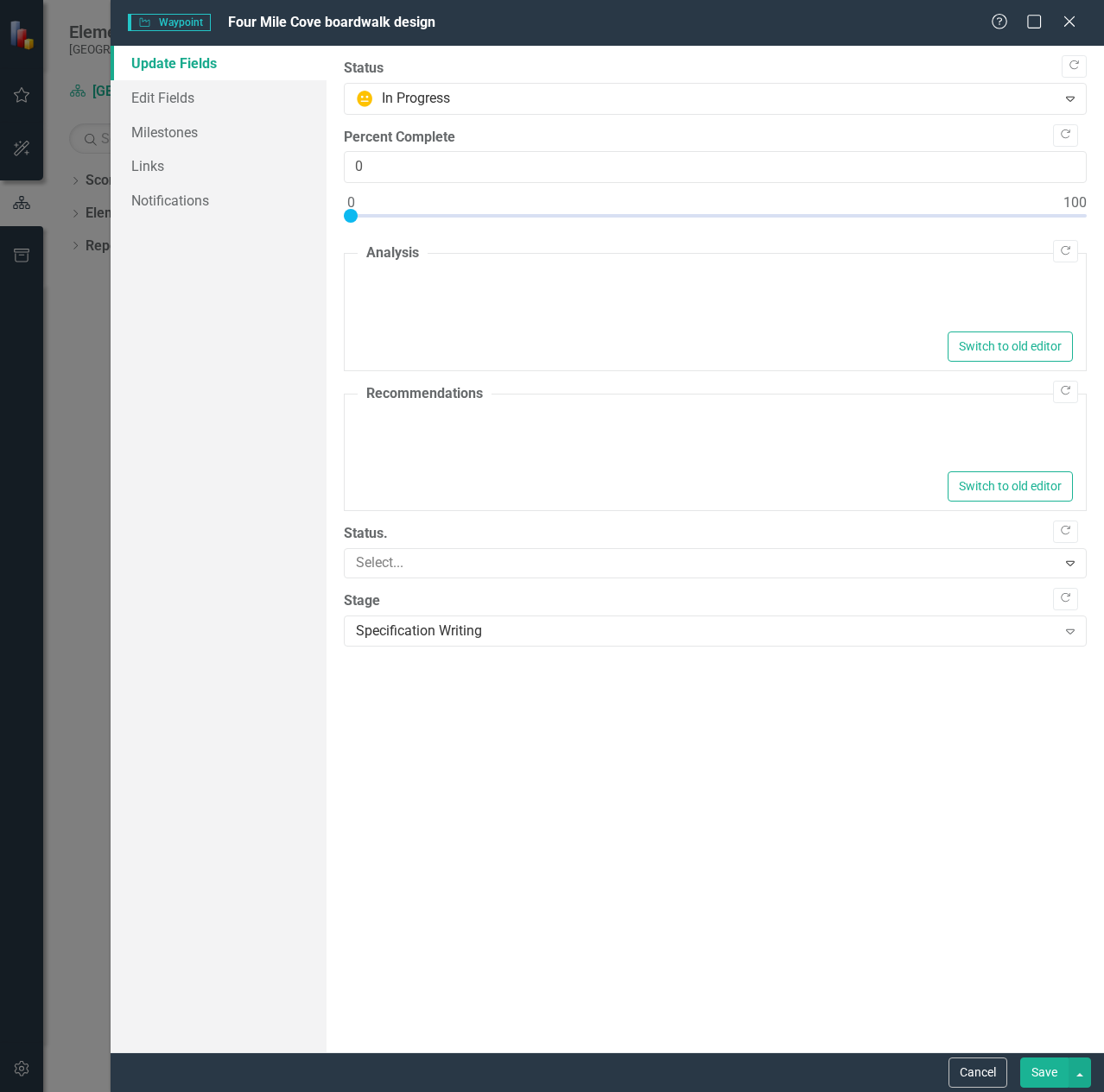
type textarea "<p>Draft SOW developed, site plan being developed with P&amp;R. &nbsp; RFS to b…"
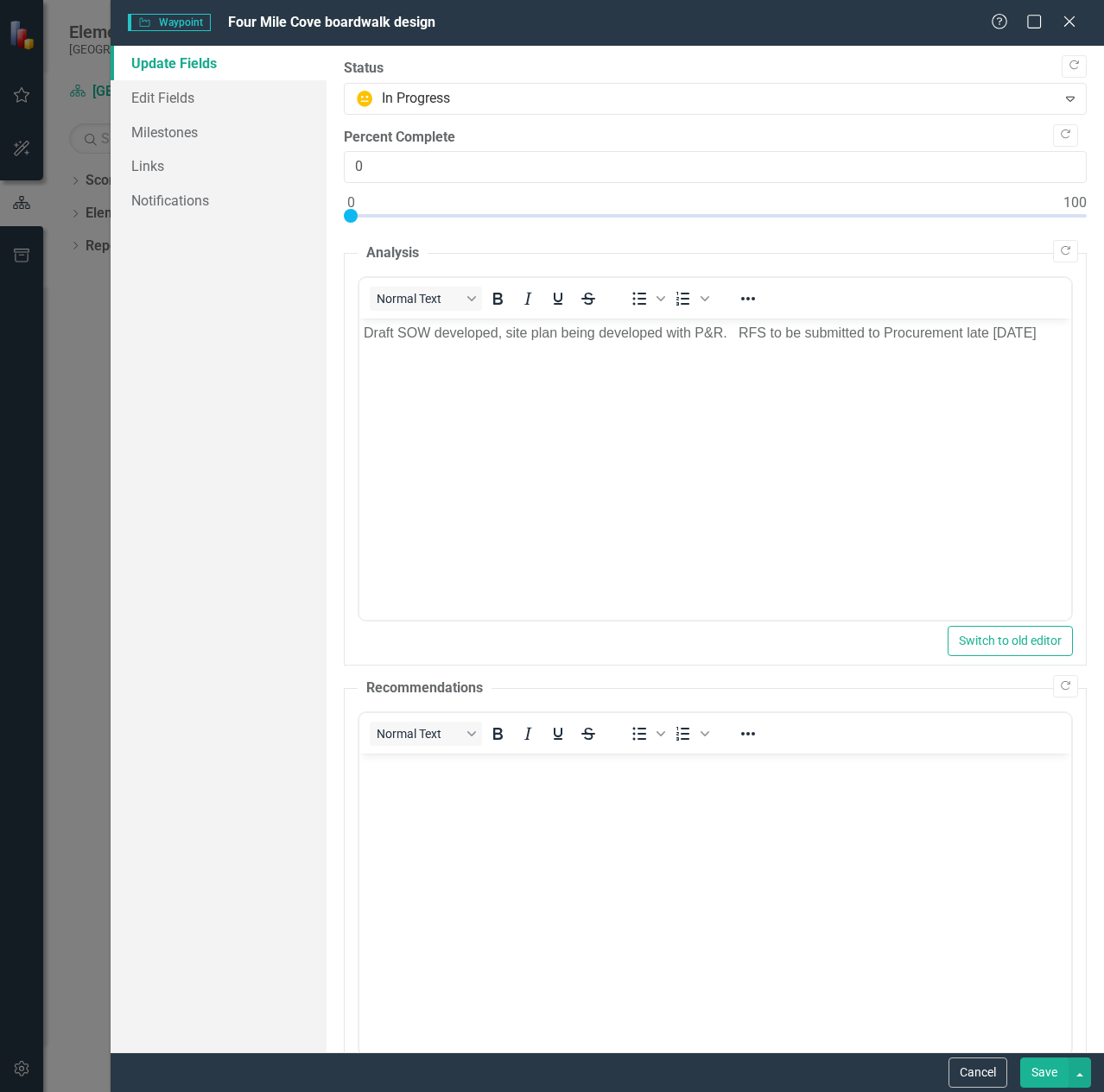
click at [361, 331] on body "Draft SOW developed, site plan being developed with P&R. RFS to be submitted to…" at bounding box center [715, 448] width 712 height 259
drag, startPoint x: 1043, startPoint y: 1076, endPoint x: 688, endPoint y: 233, distance: 914.7
click at [1043, 1076] on button "Save" at bounding box center [1044, 1072] width 49 height 30
